Goal: Subscribe to service/newsletter

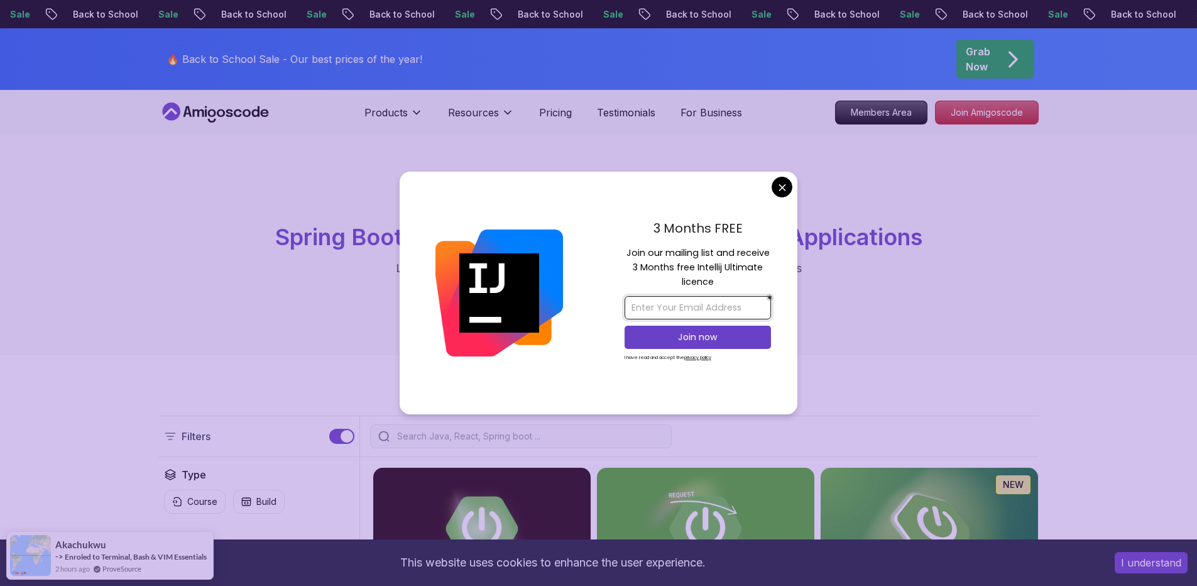
click at [677, 315] on input "email" at bounding box center [698, 307] width 146 height 23
type input "[EMAIL_ADDRESS][DOMAIN_NAME]"
click at [708, 342] on p "Join now" at bounding box center [697, 337] width 119 height 13
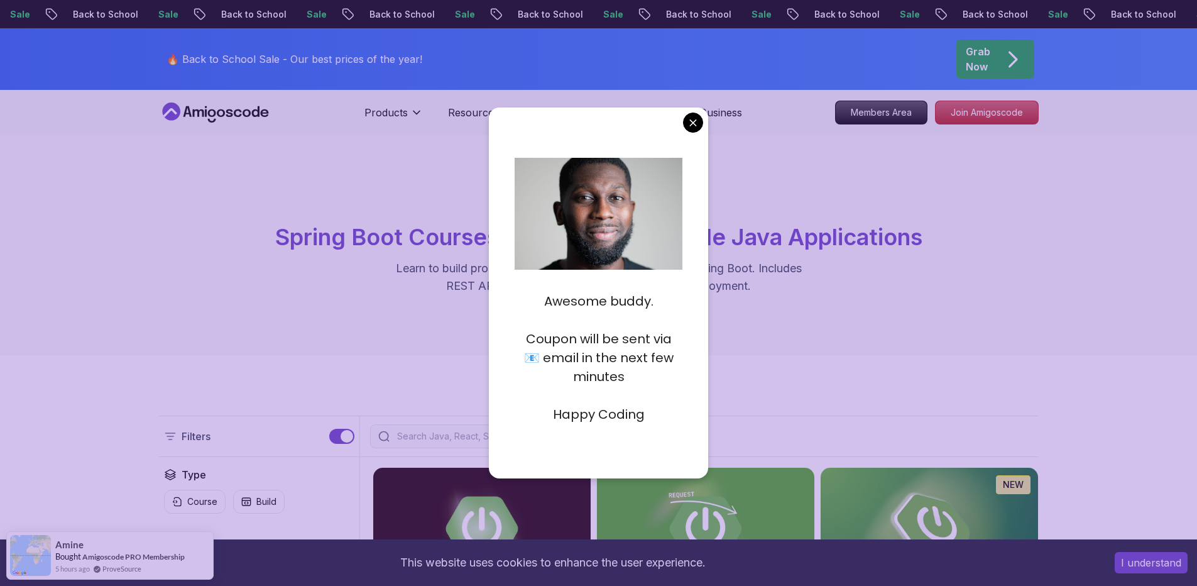
click at [701, 136] on div "Awesome buddy. Coupon will be sent via 📧 email in the next few minutes Happy Co…" at bounding box center [599, 292] width 220 height 371
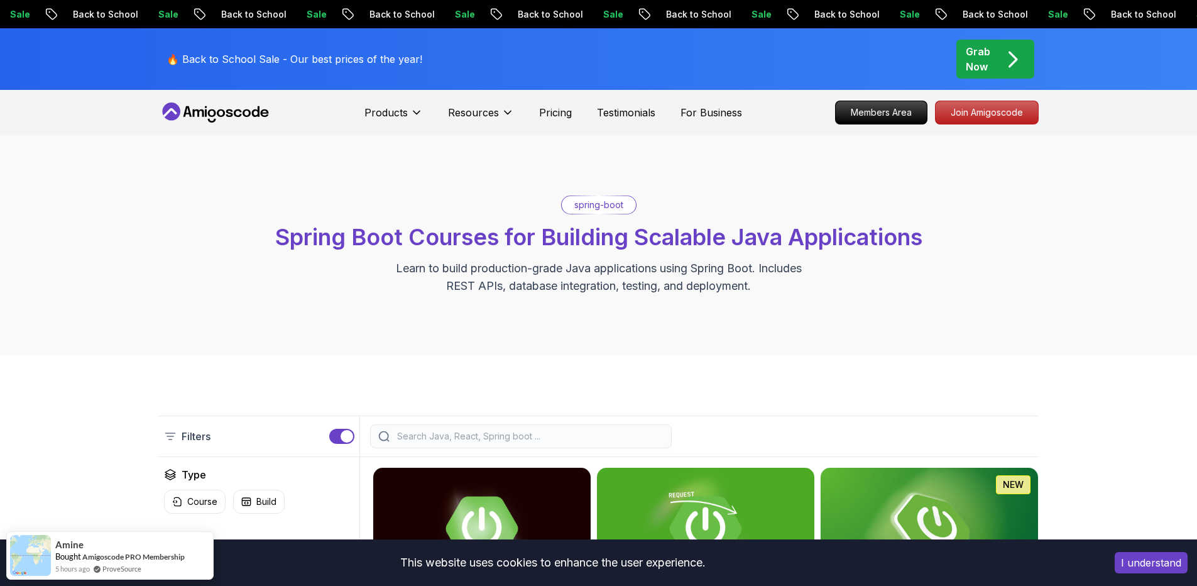
click at [504, 276] on p "Learn to build production-grade Java applications using Spring Boot. Includes R…" at bounding box center [599, 277] width 422 height 35
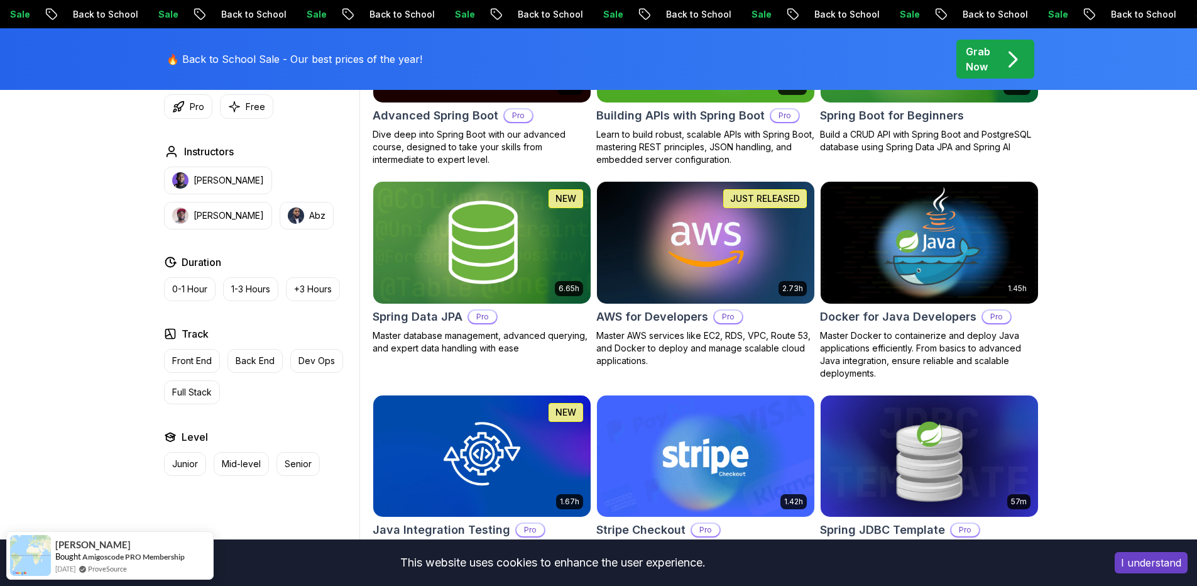
scroll to position [512, 0]
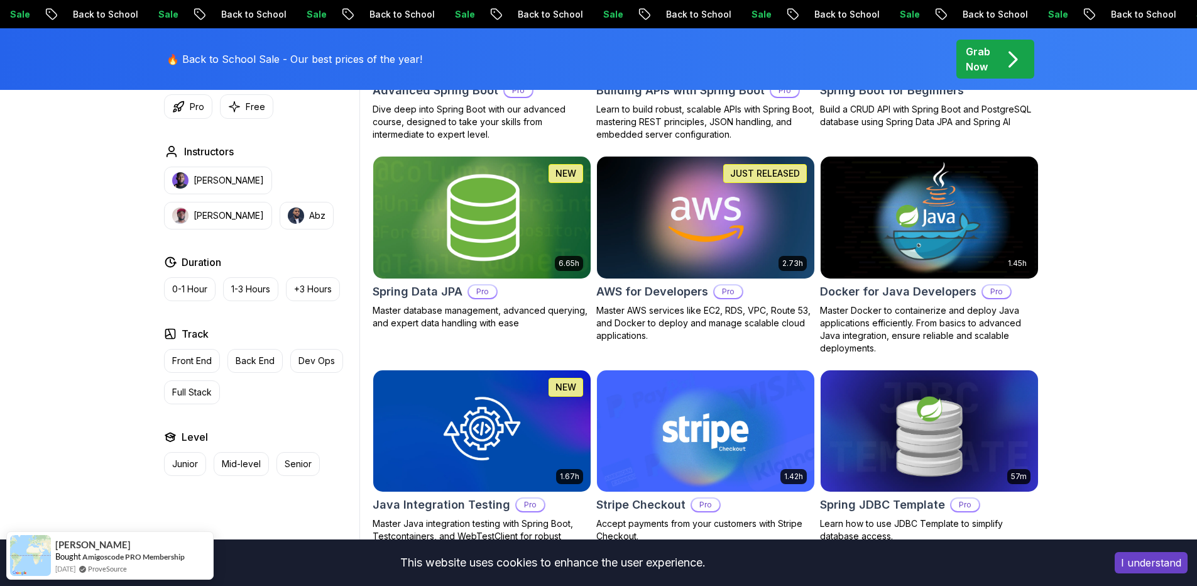
click at [423, 276] on img at bounding box center [482, 217] width 228 height 128
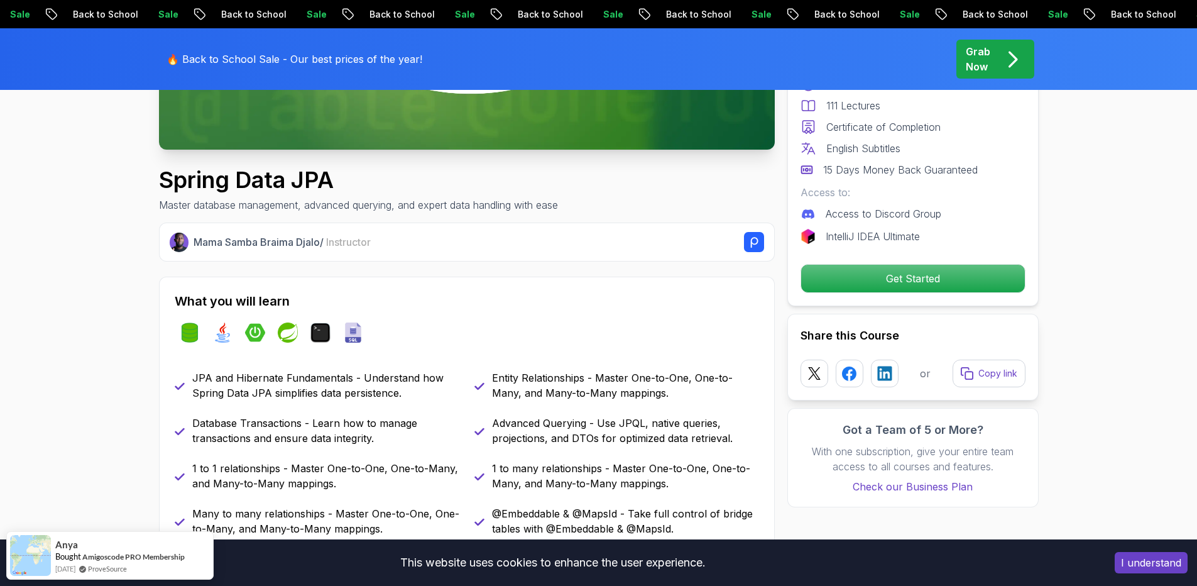
scroll to position [346, 0]
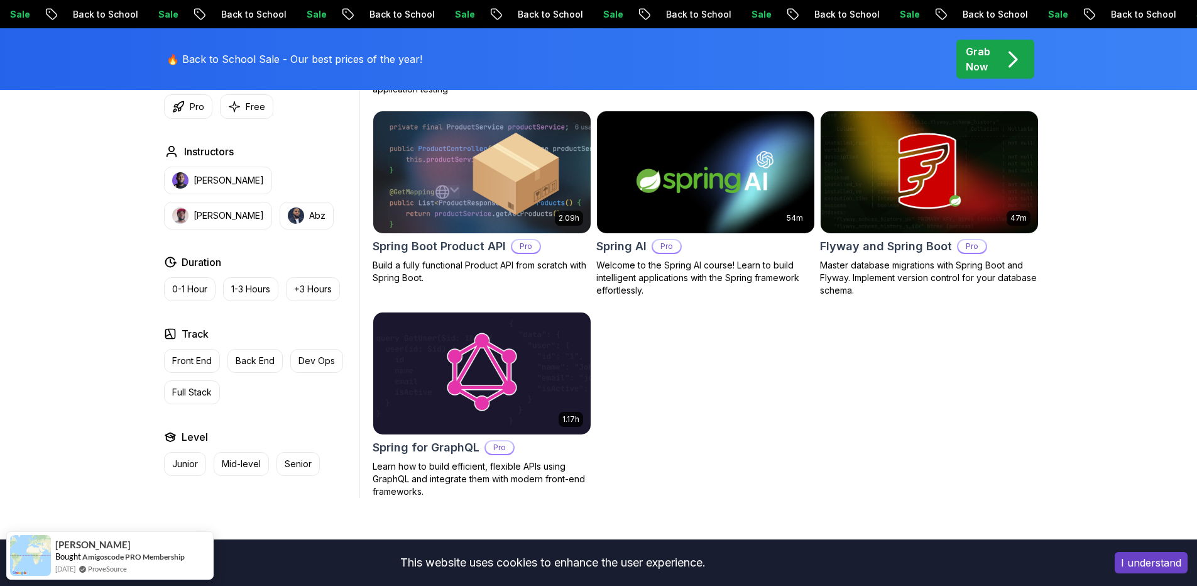
scroll to position [1024, 0]
